Goal: Task Accomplishment & Management: Use online tool/utility

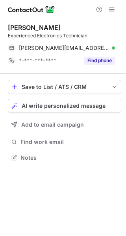
scroll to position [152, 126]
click at [52, 104] on span "AI write personalized message" at bounding box center [64, 106] width 84 height 6
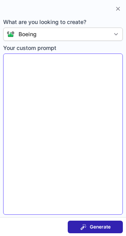
type textarea "**********"
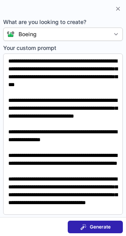
click at [97, 228] on span "Generate" at bounding box center [100, 227] width 21 height 6
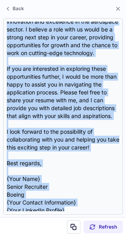
scroll to position [196, 0]
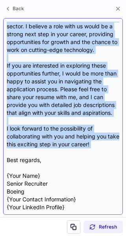
drag, startPoint x: 6, startPoint y: 55, endPoint x: 101, endPoint y: 150, distance: 134.3
click at [101, 150] on div "Subject: Exciting Opportunities at Boeing for You! Body: Hi there, I hope this …" at bounding box center [63, 116] width 120 height 197
copy div "Hi there, I hope this message finds you well. My name is {Your Name}, and I am …"
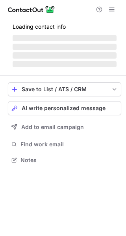
scroll to position [185, 126]
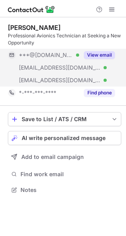
click at [94, 52] on button "View email" at bounding box center [99, 55] width 31 height 8
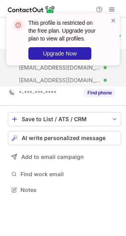
drag, startPoint x: 111, startPoint y: 19, endPoint x: 106, endPoint y: 31, distance: 12.5
click at [112, 20] on span at bounding box center [113, 21] width 6 height 8
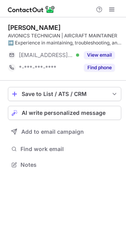
click at [96, 54] on button "View email" at bounding box center [99, 55] width 31 height 8
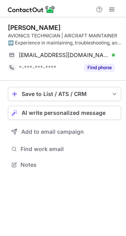
click at [61, 106] on div "Save to List / ATS / CRM List Select Lever Connect Greenhouse Connect Salesforc…" at bounding box center [64, 129] width 113 height 96
click at [61, 110] on span "AI write personalized message" at bounding box center [64, 113] width 84 height 6
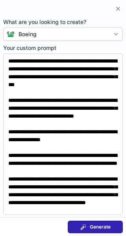
click at [99, 225] on span "Generate" at bounding box center [100, 227] width 21 height 6
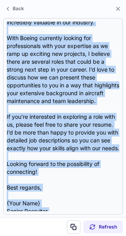
scroll to position [251, 0]
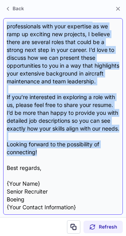
drag, startPoint x: 6, startPoint y: 57, endPoint x: 57, endPoint y: 154, distance: 109.8
click at [57, 154] on div "Subject: Exciting Opportunities at Boeing Body: Hi Erik, I hope this message fi…" at bounding box center [63, 116] width 120 height 197
copy div "Hi Erik, I hope this message finds you well! My name is {Your Name}, and I’m a …"
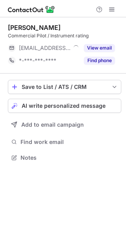
scroll to position [152, 126]
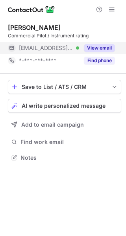
click at [95, 47] on button "View email" at bounding box center [99, 48] width 31 height 8
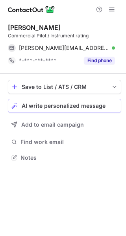
click at [70, 107] on span "AI write personalized message" at bounding box center [64, 106] width 84 height 6
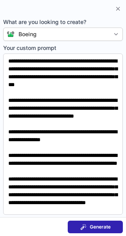
click at [96, 228] on span "Generate" at bounding box center [100, 227] width 21 height 6
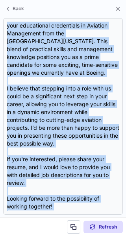
scroll to position [236, 0]
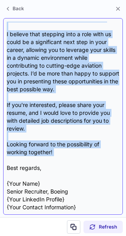
drag, startPoint x: 6, startPoint y: 56, endPoint x: 65, endPoint y: 158, distance: 118.6
click at [65, 160] on div "Subject: Exciting Opportunities at Boeing! Body: Hi {Candidate's Name}, I hope …" at bounding box center [63, 116] width 120 height 197
copy div "Lo {Ipsumdolo's Amet}, C adip elit seddoei tempo inc utla! Et dolo ma {Aliq Eni…"
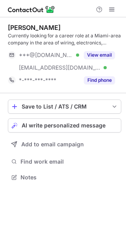
scroll to position [172, 126]
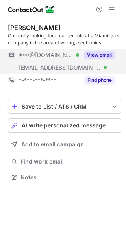
click at [102, 53] on button "View email" at bounding box center [99, 55] width 31 height 8
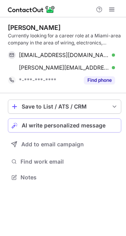
click at [50, 125] on span "AI write personalized message" at bounding box center [64, 126] width 84 height 6
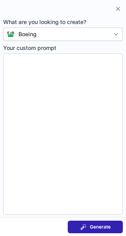
type textarea "**********"
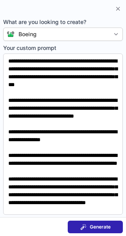
click at [91, 225] on span "Generate" at bounding box center [100, 227] width 21 height 6
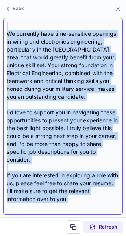
scroll to position [204, 0]
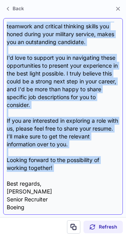
drag, startPoint x: 6, startPoint y: 55, endPoint x: 74, endPoint y: 175, distance: 138.0
click at [74, 175] on div "Subject: Exciting Opportunities at Boeing Body: Hi {Candidate's Name}, I hope t…" at bounding box center [63, 116] width 120 height 197
copy div "Hi {Candidate's Name}, I hope this message finds you well! My name is Erik, and…"
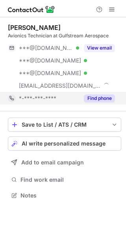
scroll to position [190, 126]
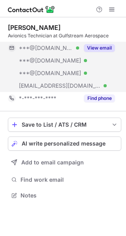
click at [102, 46] on button "View email" at bounding box center [99, 48] width 31 height 8
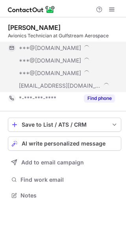
scroll to position [203, 126]
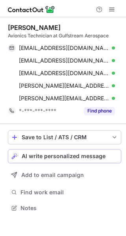
click at [46, 154] on span "AI write personalized message" at bounding box center [64, 156] width 84 height 6
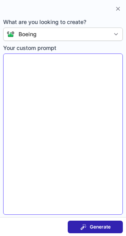
type textarea "**********"
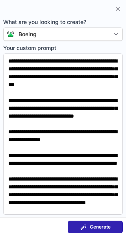
click at [101, 226] on span "Generate" at bounding box center [100, 227] width 21 height 6
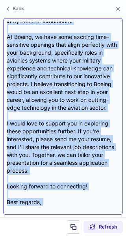
scroll to position [158, 0]
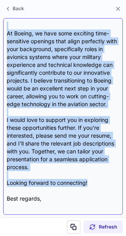
drag, startPoint x: 9, startPoint y: 57, endPoint x: 89, endPoint y: 178, distance: 144.7
click at [89, 178] on div "Subject: Exciting Opportunities at Boeing! Body: Hi {Candidate's Name}, I hope …" at bounding box center [63, 117] width 113 height 190
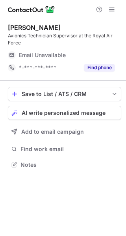
scroll to position [160, 126]
click at [54, 111] on span "AI write personalized message" at bounding box center [64, 113] width 84 height 6
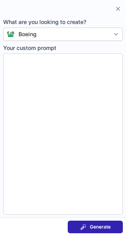
type textarea "**********"
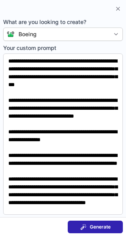
click at [89, 226] on div "Generate" at bounding box center [95, 227] width 30 height 6
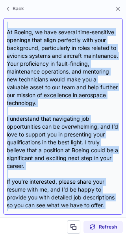
scroll to position [212, 0]
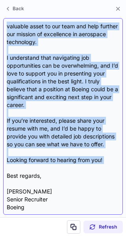
drag, startPoint x: 6, startPoint y: 56, endPoint x: 102, endPoint y: 165, distance: 145.4
click at [102, 165] on div "Subject: Exciting Opportunities at Boeing! Body: Hi {Candidate's Name}, I hope …" at bounding box center [63, 116] width 120 height 197
copy div "Hi {Candidate's Name}, I hope this message finds you well! My name is Erik, and…"
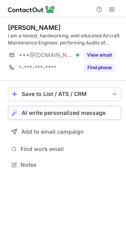
scroll to position [160, 126]
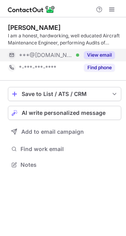
click at [97, 58] on button "View email" at bounding box center [99, 55] width 31 height 8
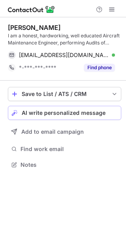
click at [71, 113] on span "AI write personalized message" at bounding box center [64, 113] width 84 height 6
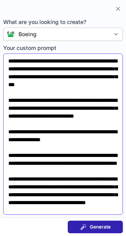
scroll to position [35, 0]
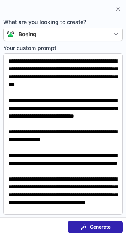
click at [96, 227] on span "Generate" at bounding box center [100, 227] width 21 height 6
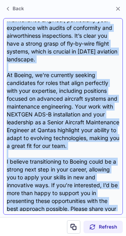
scroll to position [188, 0]
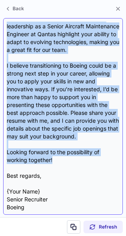
drag, startPoint x: 6, startPoint y: 56, endPoint x: 63, endPoint y: 162, distance: 120.7
click at [63, 162] on div "Subject: Exciting Opportunities at Boeing Body: Hi Erik, I hope this message fi…" at bounding box center [63, 116] width 120 height 197
copy div "Hi Erik, I hope this message finds you well. I recently came across your Linked…"
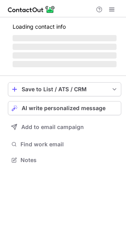
scroll to position [4, 4]
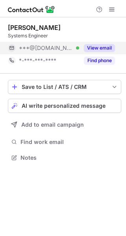
click at [107, 48] on button "View email" at bounding box center [99, 48] width 31 height 8
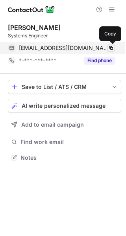
click at [110, 50] on span at bounding box center [111, 48] width 6 height 6
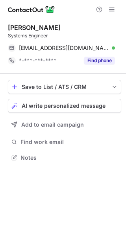
scroll to position [152, 126]
click at [70, 108] on span "AI write personalized message" at bounding box center [64, 106] width 84 height 6
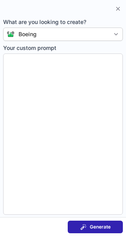
type textarea "**********"
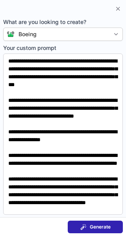
click at [89, 224] on div "Generate" at bounding box center [95, 227] width 30 height 6
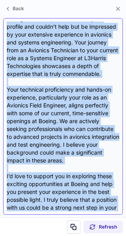
scroll to position [180, 0]
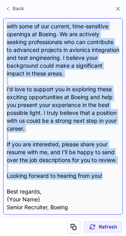
drag, startPoint x: 6, startPoint y: 57, endPoint x: 106, endPoint y: 180, distance: 159.0
click at [106, 180] on div "Subject: Exciting Opportunities at Boeing Body: Hi Erik, I hope this message fi…" at bounding box center [63, 116] width 120 height 197
copy div "Hi Erik, I hope this message finds you well! My name is {Your Name}, and I'm a …"
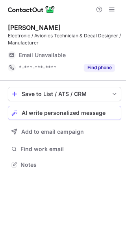
scroll to position [160, 126]
click at [39, 111] on span "AI write personalized message" at bounding box center [64, 113] width 84 height 6
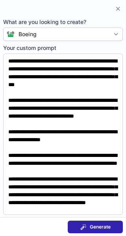
click at [85, 229] on span at bounding box center [83, 227] width 6 height 6
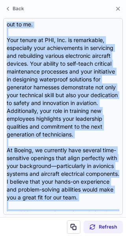
scroll to position [259, 0]
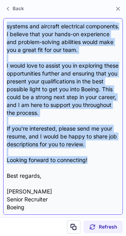
drag, startPoint x: 6, startPoint y: 56, endPoint x: 91, endPoint y: 161, distance: 135.0
click at [91, 161] on div "Subject: Exciting Opportunities at Boeing for You! Body: Hi {Candidate's Name},…" at bounding box center [63, 116] width 120 height 197
copy div "Lo {Ipsumdolo's Amet}, C adip elit seddoei tempo inc utla! E’d Magn, a Enimad M…"
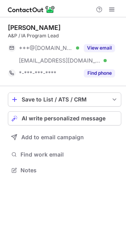
scroll to position [165, 126]
click at [33, 116] on span "AI write personalized message" at bounding box center [64, 118] width 84 height 6
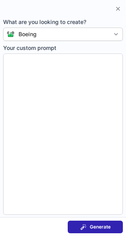
type textarea "**********"
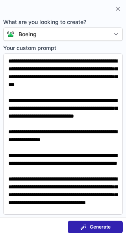
click at [98, 222] on button "Generate" at bounding box center [95, 227] width 55 height 13
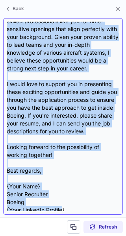
scroll to position [195, 0]
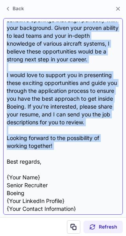
drag, startPoint x: 4, startPoint y: 55, endPoint x: 54, endPoint y: 151, distance: 108.9
click at [54, 151] on div "Subject: Exciting Opportunities at Boeing Body: Hi {Candidate's Name}, I hope t…" at bounding box center [63, 116] width 120 height 197
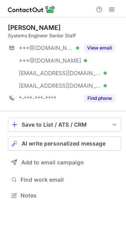
scroll to position [190, 126]
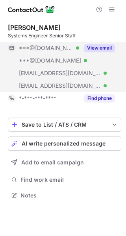
click at [106, 46] on button "View email" at bounding box center [99, 48] width 31 height 8
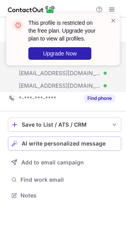
click at [55, 139] on button "AI write personalized message" at bounding box center [64, 144] width 113 height 14
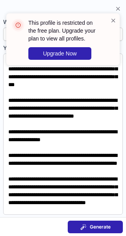
click at [91, 227] on span "Generate" at bounding box center [100, 227] width 21 height 6
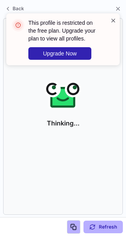
click at [112, 20] on span at bounding box center [113, 21] width 6 height 8
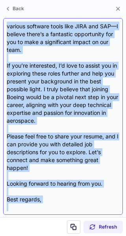
scroll to position [243, 0]
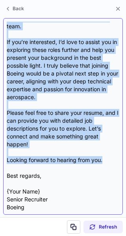
drag, startPoint x: 6, startPoint y: 55, endPoint x: 104, endPoint y: 162, distance: 144.7
click at [104, 162] on div "Subject: Exciting Opportunities at Boeing Body: Hi Erik, I hope this message fi…" at bounding box center [63, 116] width 120 height 197
copy div "Hi Erik, I hope this message finds you well! I'm a Senior Recruiter at Boeing, …"
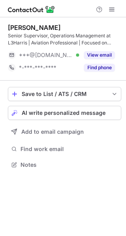
scroll to position [160, 126]
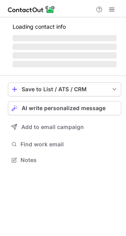
click at [53, 107] on button "AI write personalized message" at bounding box center [64, 108] width 113 height 14
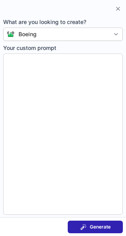
type textarea "**********"
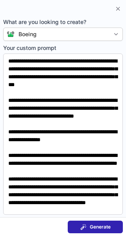
click at [103, 226] on span "Generate" at bounding box center [100, 227] width 21 height 6
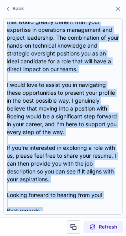
scroll to position [196, 0]
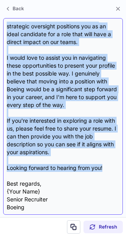
drag, startPoint x: 55, startPoint y: 135, endPoint x: 106, endPoint y: 169, distance: 61.4
click at [106, 169] on div "Subject: Exciting Opportunities at Boeing Body: Hi [PERSON_NAME], I hope this m…" at bounding box center [63, 117] width 113 height 190
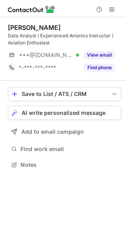
scroll to position [160, 126]
click at [73, 112] on span "AI write personalized message" at bounding box center [64, 113] width 84 height 6
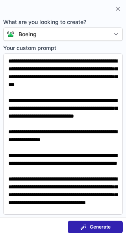
click at [101, 225] on span "Generate" at bounding box center [100, 227] width 21 height 6
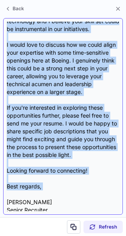
scroll to position [218, 0]
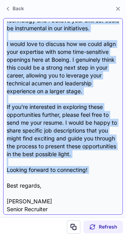
drag, startPoint x: 5, startPoint y: 57, endPoint x: 90, endPoint y: 186, distance: 153.8
click at [90, 186] on div "Subject: Exciting Opportunities at Boeing Body: Hi {Candidate's Name}, I hope t…" at bounding box center [63, 116] width 120 height 197
copy div "Hi {Candidate's Name}, I hope this message finds you well. I recently came acro…"
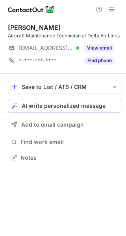
scroll to position [152, 126]
click at [56, 108] on span "AI write personalized message" at bounding box center [64, 106] width 84 height 6
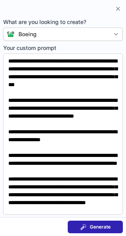
click at [86, 225] on span at bounding box center [83, 227] width 6 height 6
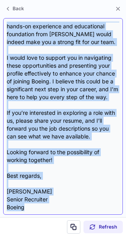
scroll to position [196, 0]
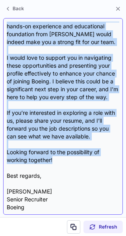
drag, startPoint x: 6, startPoint y: 55, endPoint x: 71, endPoint y: 163, distance: 126.0
click at [71, 163] on div "Subject: Exciting Opportunities at Boeing Body: Hi {Candidate's Name}, I hope t…" at bounding box center [63, 116] width 120 height 197
copy div "Hi {Candidate's Name}, I hope this message finds you well. My name is Erik, and…"
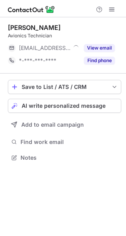
scroll to position [152, 126]
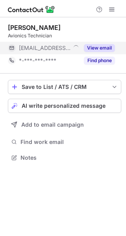
click at [91, 44] on button "View email" at bounding box center [99, 48] width 31 height 8
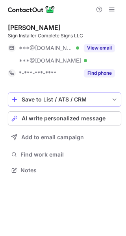
scroll to position [165, 126]
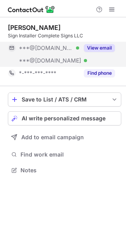
click at [99, 47] on button "View email" at bounding box center [99, 48] width 31 height 8
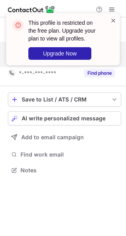
click at [115, 22] on span at bounding box center [113, 21] width 6 height 8
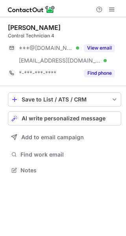
scroll to position [165, 126]
drag, startPoint x: 54, startPoint y: 121, endPoint x: 65, endPoint y: 114, distance: 12.0
click at [56, 120] on span "AI write personalized message" at bounding box center [64, 118] width 84 height 6
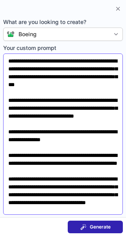
scroll to position [35, 0]
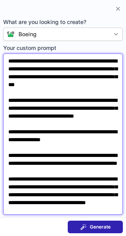
click at [69, 208] on textarea "**********" at bounding box center [63, 135] width 120 height 162
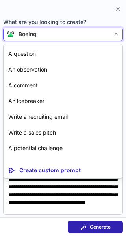
click at [81, 35] on div "Boeing" at bounding box center [62, 34] width 95 height 8
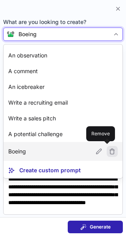
click at [107, 154] on span at bounding box center [112, 151] width 11 height 11
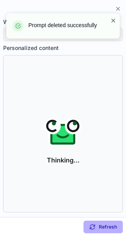
click at [112, 20] on span at bounding box center [113, 21] width 6 height 8
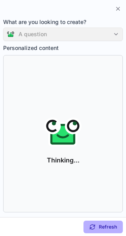
click at [62, 34] on body "Prompt deleted successfully Shane Merrick Control Technician 4 ***@yahoo.com Ve…" at bounding box center [63, 118] width 126 height 236
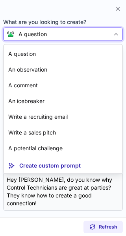
click at [79, 39] on div "A question" at bounding box center [63, 34] width 120 height 13
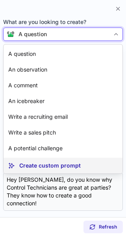
click at [44, 169] on p "Create custom prompt" at bounding box center [49, 166] width 61 height 8
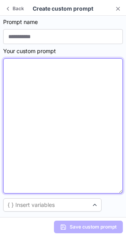
click at [41, 104] on textarea at bounding box center [63, 126] width 120 height 136
paste textarea "**********"
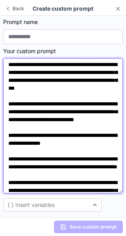
scroll to position [0, 0]
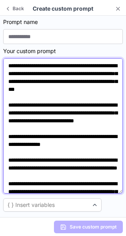
click at [111, 67] on textarea "**********" at bounding box center [63, 126] width 120 height 136
type textarea "**********"
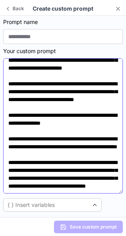
scroll to position [69, 0]
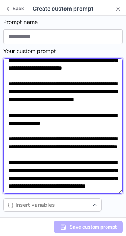
click at [67, 187] on textarea "**********" at bounding box center [63, 126] width 120 height 136
click at [70, 185] on textarea "**********" at bounding box center [63, 126] width 120 height 136
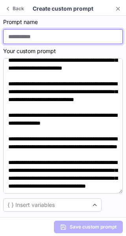
click at [18, 35] on input at bounding box center [63, 36] width 120 height 15
type input "******"
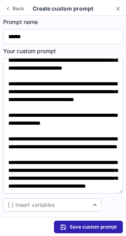
click at [76, 223] on button "Save custom prompt" at bounding box center [88, 227] width 69 height 13
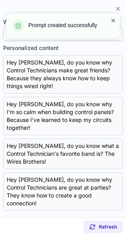
click at [112, 19] on span at bounding box center [113, 21] width 6 height 8
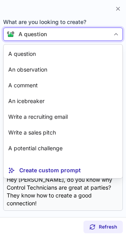
click at [34, 35] on div "A question" at bounding box center [33, 34] width 28 height 8
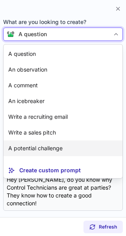
scroll to position [14, 0]
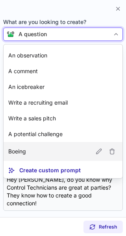
click at [41, 147] on article "Boeing" at bounding box center [63, 151] width 119 height 19
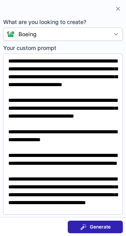
click at [89, 223] on button "Generate" at bounding box center [95, 227] width 55 height 13
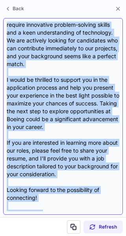
scroll to position [188, 0]
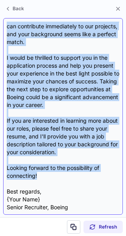
drag, startPoint x: 6, startPoint y: 24, endPoint x: 48, endPoint y: 178, distance: 159.5
click at [48, 178] on div "Dear {Candidate's Name}, I hope this message finds you well. I recently came ac…" at bounding box center [63, 116] width 120 height 197
copy div "Dear {Candidate's Name}, I hope this message finds you well. I recently came ac…"
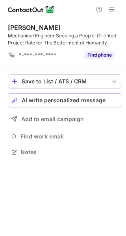
scroll to position [147, 126]
click at [65, 100] on span "AI write personalized message" at bounding box center [64, 100] width 84 height 6
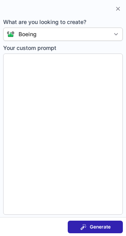
type textarea "**********"
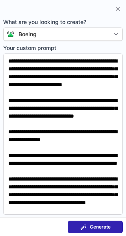
click at [87, 225] on div "Generate" at bounding box center [95, 227] width 30 height 6
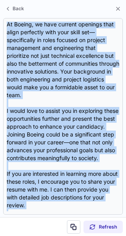
scroll to position [204, 0]
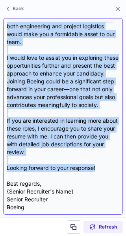
drag, startPoint x: 7, startPoint y: 25, endPoint x: 97, endPoint y: 167, distance: 168.4
click at [97, 167] on div "Dear {Candidate's Name}, I hope this message finds you well. I came across your…" at bounding box center [63, 117] width 113 height 190
copy div "Lore {Ipsumdolo's Amet}, C adip elit seddoei tempo inc utla. E dolo magnaa enim…"
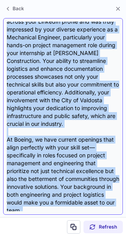
scroll to position [0, 0]
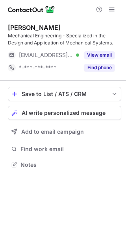
scroll to position [160, 126]
click at [45, 114] on span "AI write personalized message" at bounding box center [64, 113] width 84 height 6
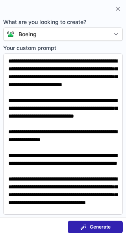
click at [103, 221] on button "Generate" at bounding box center [95, 227] width 55 height 13
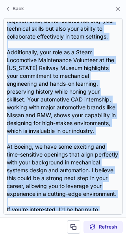
scroll to position [212, 0]
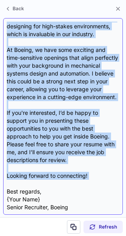
drag, startPoint x: 6, startPoint y: 24, endPoint x: 93, endPoint y: 182, distance: 180.7
click at [93, 182] on div "Dear {Candidate's Name}, I hope this message finds you well. I recently had the…" at bounding box center [63, 116] width 120 height 197
copy div "Dear {Candidate's Name}, I hope this message finds you well. I recently had the…"
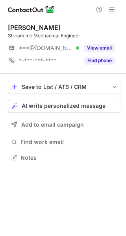
scroll to position [152, 126]
click at [49, 108] on span "AI write personalized message" at bounding box center [64, 106] width 84 height 6
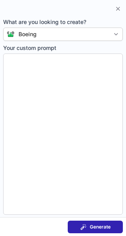
type textarea "**********"
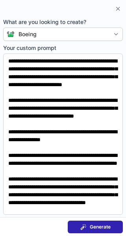
click at [93, 223] on button "Generate" at bounding box center [95, 227] width 55 height 13
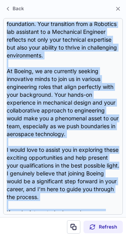
scroll to position [157, 0]
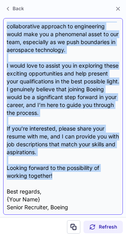
drag, startPoint x: 6, startPoint y: 26, endPoint x: 66, endPoint y: 178, distance: 163.7
click at [66, 178] on div "Dear {Candidate's Name}, I hope this message finds you well. I came across your…" at bounding box center [63, 116] width 120 height 197
copy div "Dear {Candidate's Name}, I hope this message finds you well. I came across your…"
click at [66, 178] on div "Dear {Candidate's Name}, I hope this message finds you well. I came across your…" at bounding box center [63, 117] width 113 height 190
drag, startPoint x: 7, startPoint y: 25, endPoint x: 55, endPoint y: 180, distance: 161.7
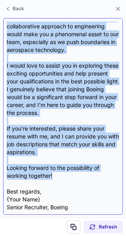
click at [55, 180] on div "Dear {Candidate's Name}, I hope this message finds you well. I came across your…" at bounding box center [63, 117] width 113 height 190
copy div "Dear {Candidate's Name}, I hope this message finds you well. I came across your…"
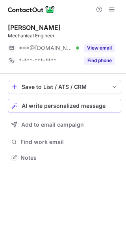
scroll to position [152, 126]
click at [57, 106] on span "AI write personalized message" at bounding box center [64, 106] width 84 height 6
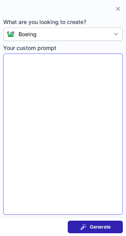
type textarea "**********"
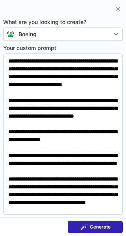
click at [93, 229] on span "Generate" at bounding box center [100, 227] width 21 height 6
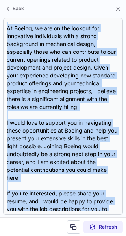
scroll to position [196, 0]
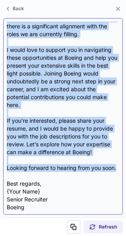
drag, startPoint x: 7, startPoint y: 26, endPoint x: 66, endPoint y: 171, distance: 156.8
click at [66, 171] on div "Dear {Candidate's Name}, I hope this message finds you well. I recently came ac…" at bounding box center [63, 117] width 113 height 190
copy div "Lore {Ipsumdolo's Amet}, C adip elit seddoei tempo inc utla. E dolorema aliq en…"
